Goal: Task Accomplishment & Management: Manage account settings

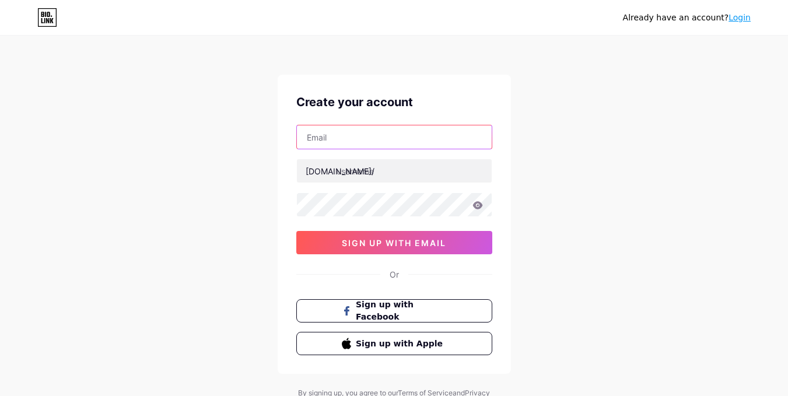
click at [406, 144] on input "text" at bounding box center [394, 136] width 195 height 23
type input "minhsangtu9@gmail.com"
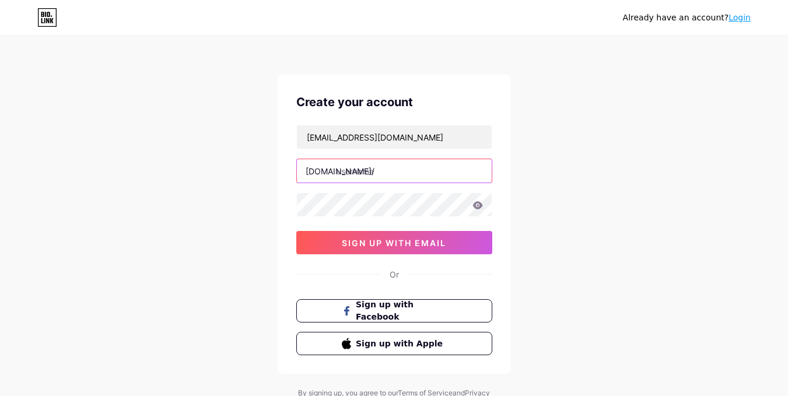
click at [404, 167] on input "text" at bounding box center [394, 170] width 195 height 23
type input "t"
type input "yokiro25"
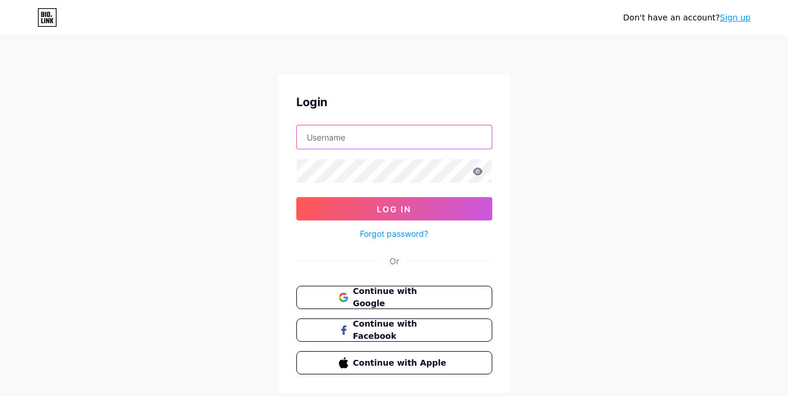
click at [379, 135] on input "text" at bounding box center [394, 136] width 195 height 23
drag, startPoint x: 292, startPoint y: 241, endPoint x: 296, endPoint y: 248, distance: 7.8
click at [292, 241] on div "Login Log In Forgot password? Or Continue with Google Continue with Facebook Co…" at bounding box center [394, 234] width 233 height 318
click at [331, 289] on button "Continue with Google" at bounding box center [393, 298] width 199 height 24
